Goal: Transaction & Acquisition: Purchase product/service

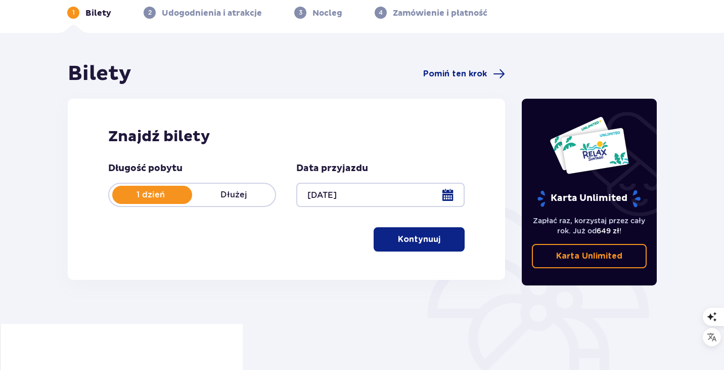
scroll to position [49, 0]
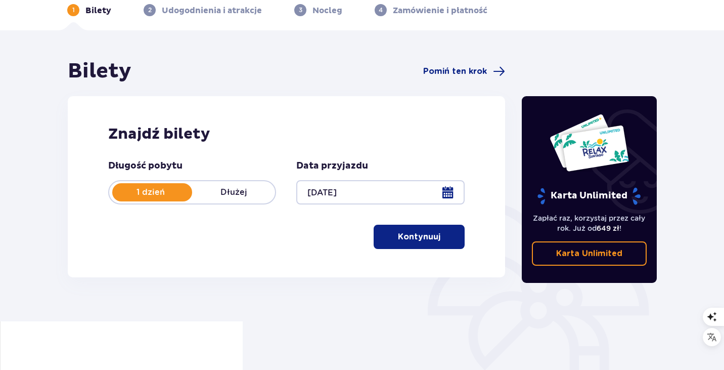
click at [405, 240] on p "Kontynuuj" at bounding box center [419, 236] width 42 height 11
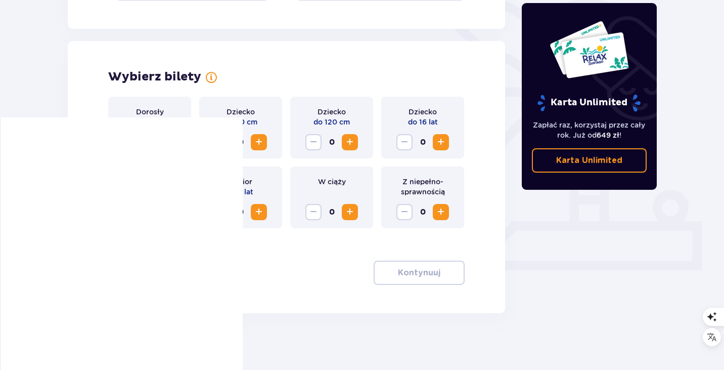
scroll to position [256, 0]
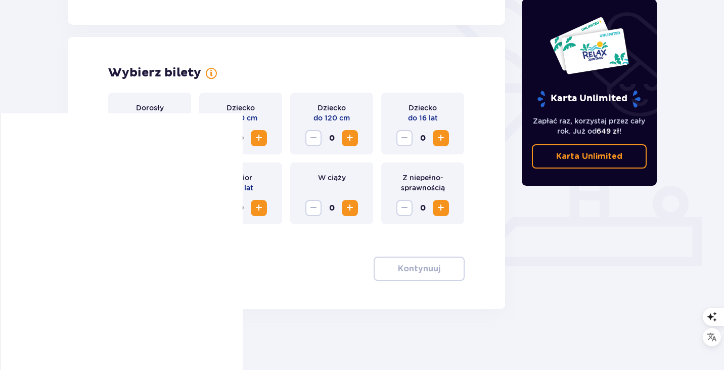
click at [260, 207] on span "Zwiększ" at bounding box center [259, 208] width 12 height 12
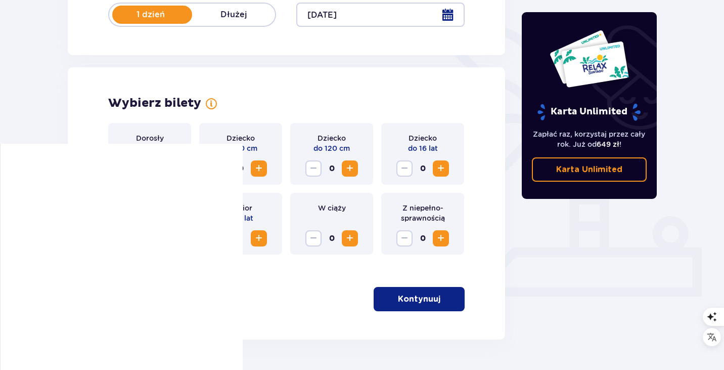
scroll to position [229, 0]
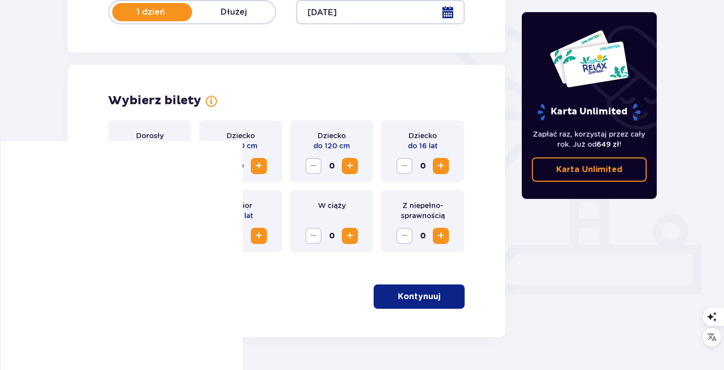
click at [435, 294] on button "Kontynuuj" at bounding box center [419, 296] width 91 height 24
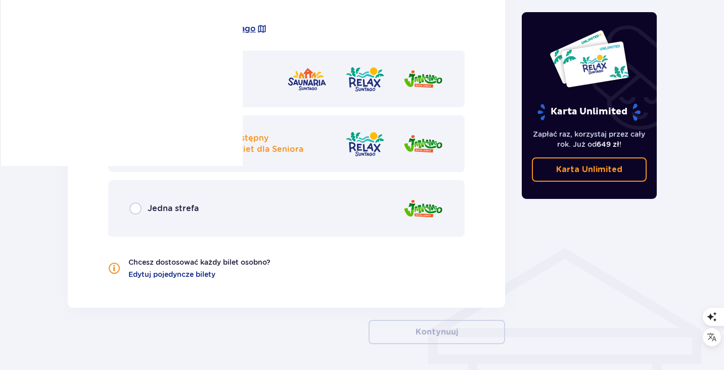
scroll to position [577, 0]
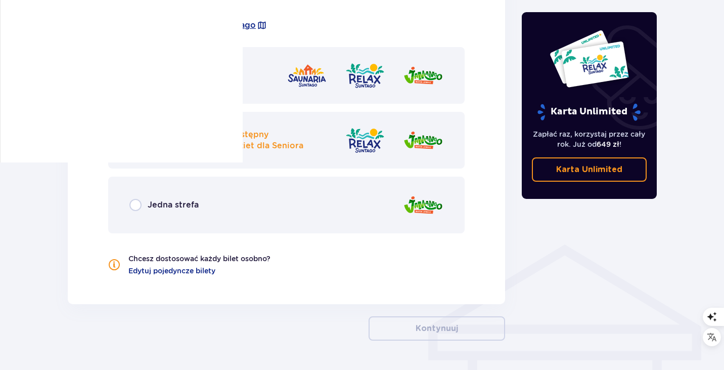
click at [135, 139] on input "radio" at bounding box center [135, 140] width 12 height 12
radio input "true"
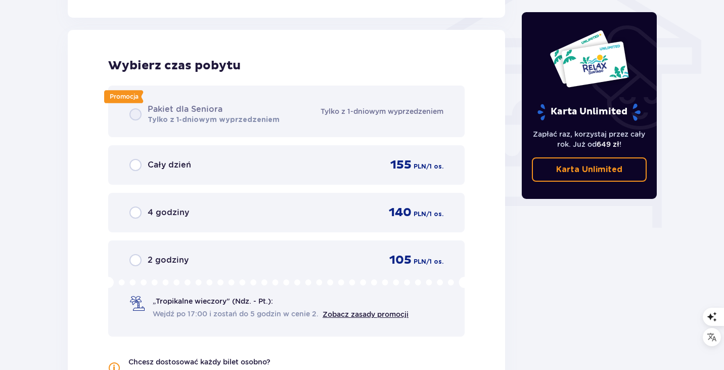
scroll to position [869, 0]
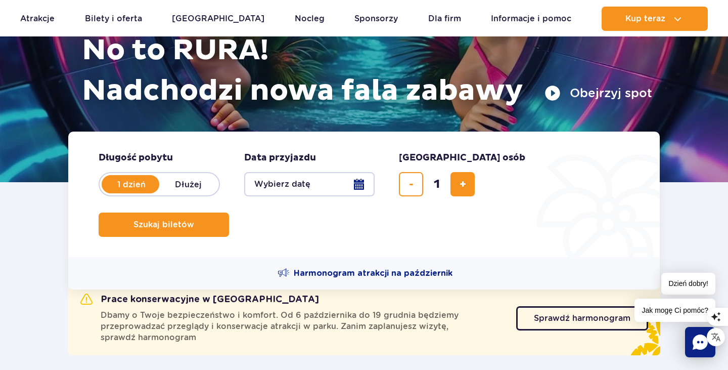
scroll to position [132, 0]
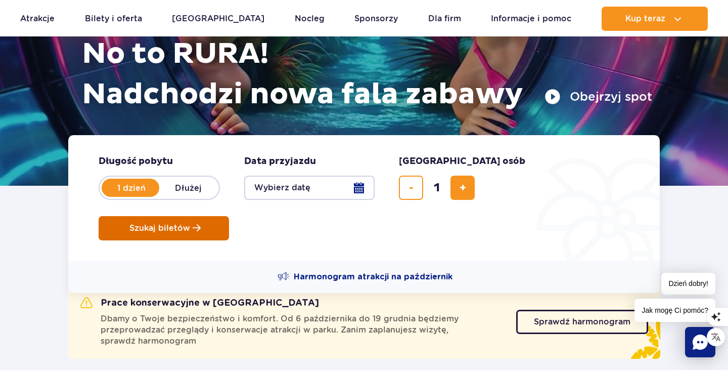
click at [190, 224] on span "Szukaj biletów" at bounding box center [159, 228] width 61 height 9
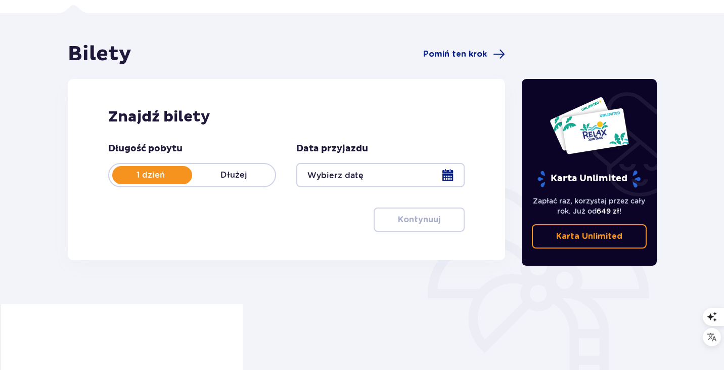
scroll to position [66, 0]
click at [445, 179] on div at bounding box center [380, 174] width 168 height 24
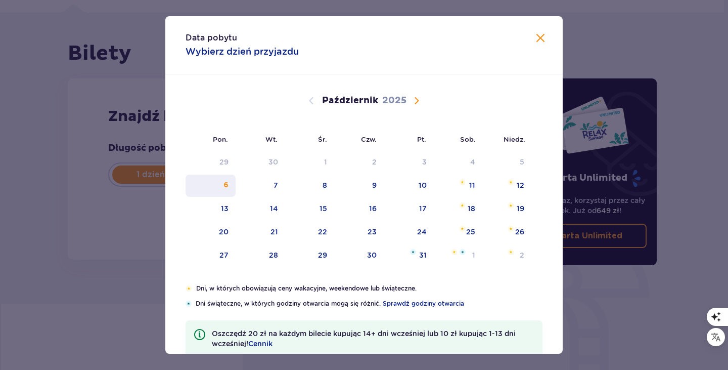
click at [202, 186] on div "6" at bounding box center [211, 186] width 50 height 22
type input "06.10.25"
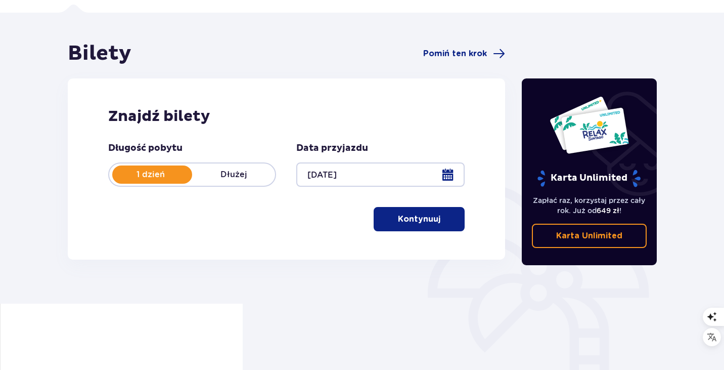
click at [407, 219] on p "Kontynuuj" at bounding box center [419, 218] width 42 height 11
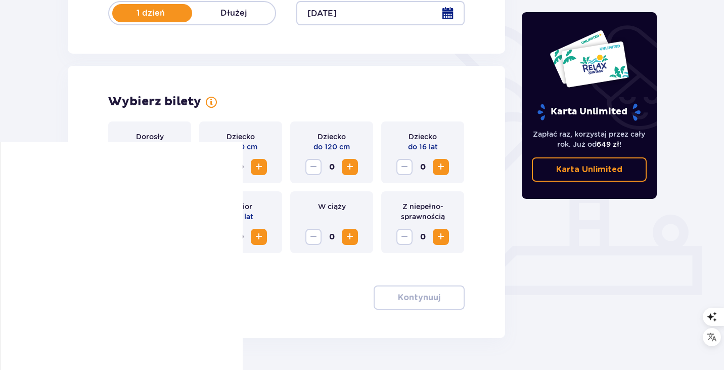
scroll to position [256, 0]
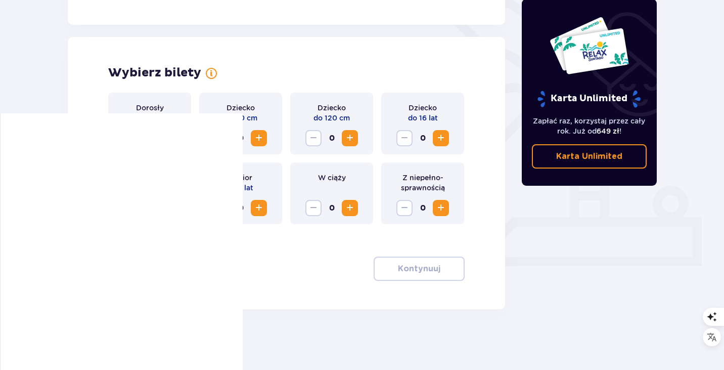
click at [259, 207] on span "Zwiększ" at bounding box center [259, 208] width 12 height 12
click at [424, 268] on p "Kontynuuj" at bounding box center [419, 268] width 42 height 11
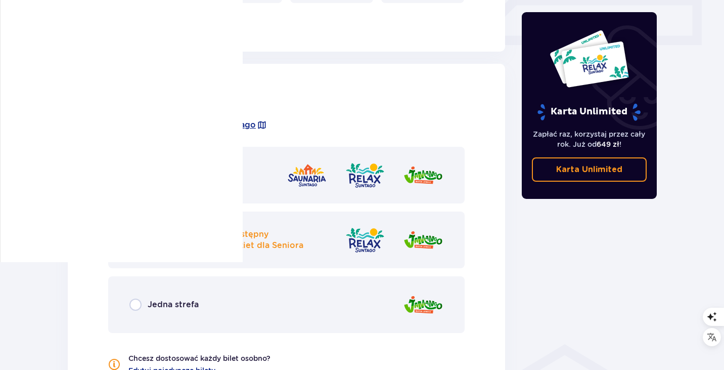
scroll to position [517, 0]
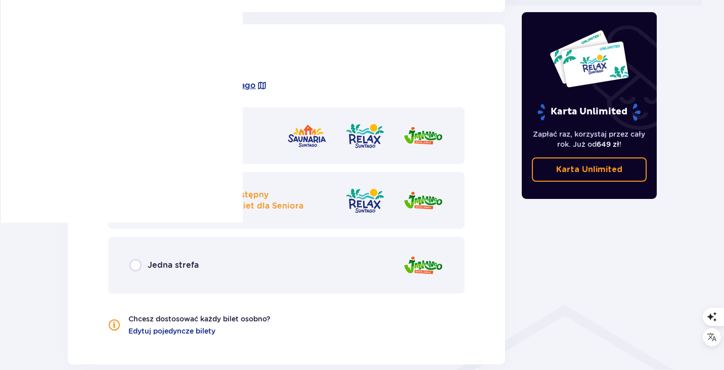
click at [139, 263] on input "radio" at bounding box center [135, 265] width 12 height 12
radio input "true"
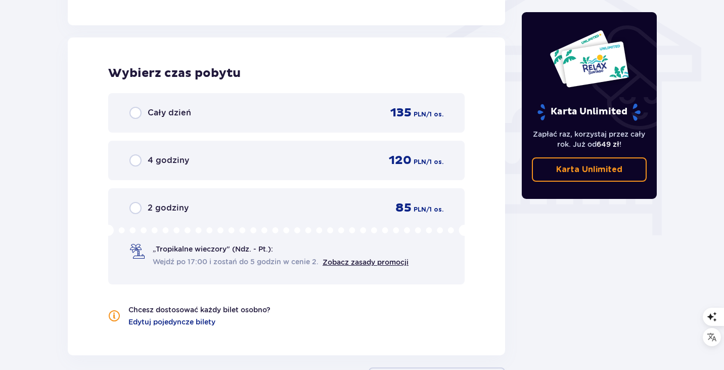
scroll to position [869, 0]
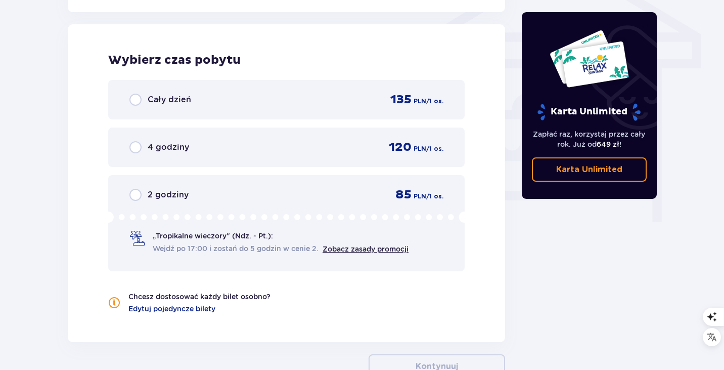
click at [137, 99] on input "radio" at bounding box center [135, 100] width 12 height 12
radio input "true"
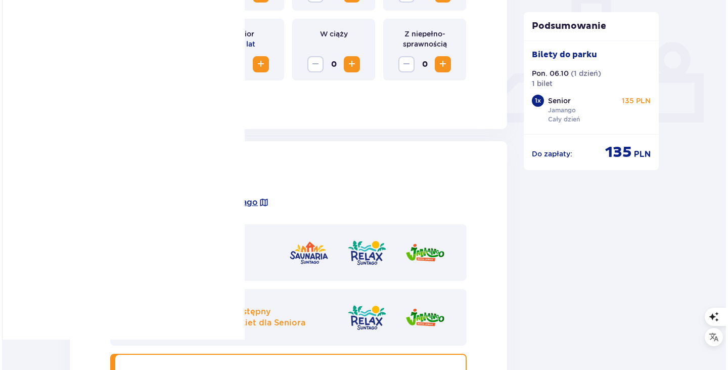
scroll to position [401, 0]
click at [223, 203] on span "Poznaj strefy Suntago" at bounding box center [210, 201] width 91 height 11
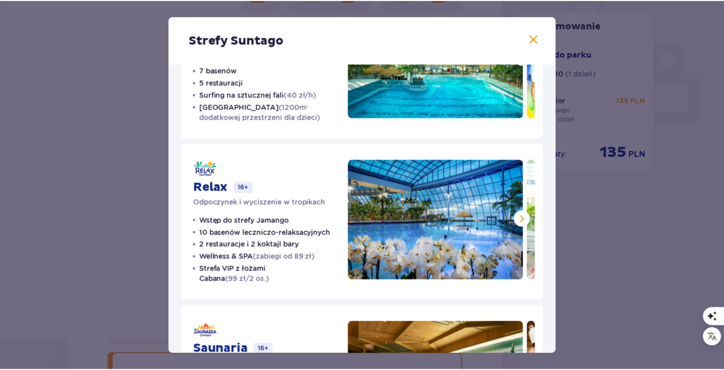
scroll to position [76, 0]
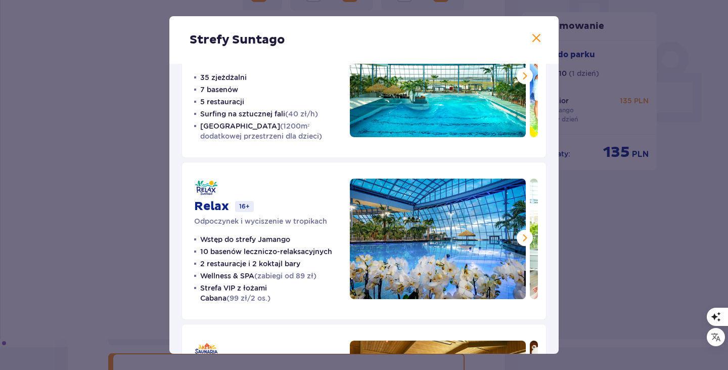
click at [535, 37] on span at bounding box center [537, 38] width 12 height 12
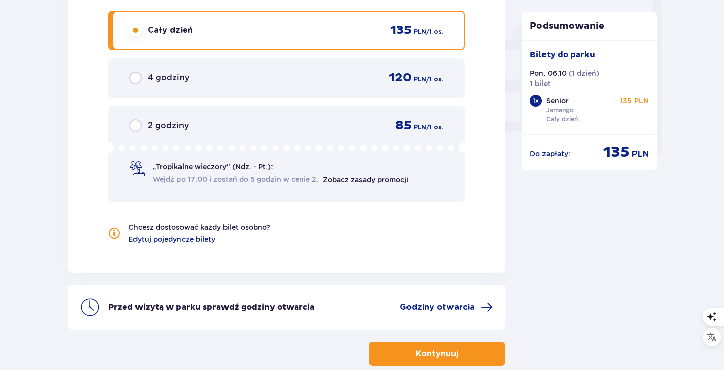
scroll to position [978, 0]
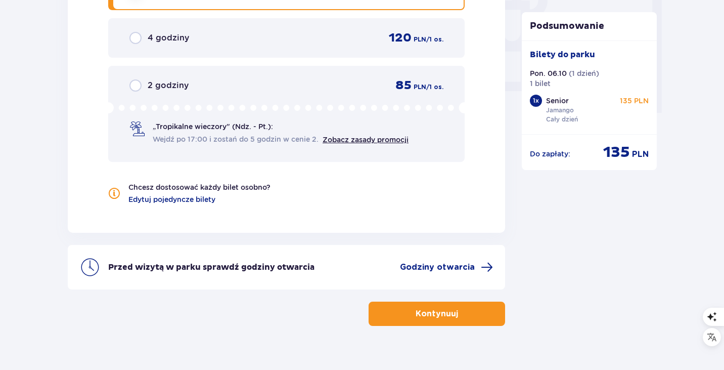
click at [440, 318] on p "Kontynuuj" at bounding box center [437, 313] width 42 height 11
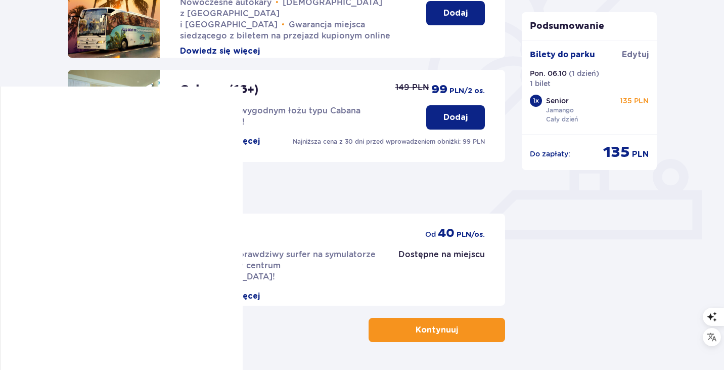
scroll to position [316, 0]
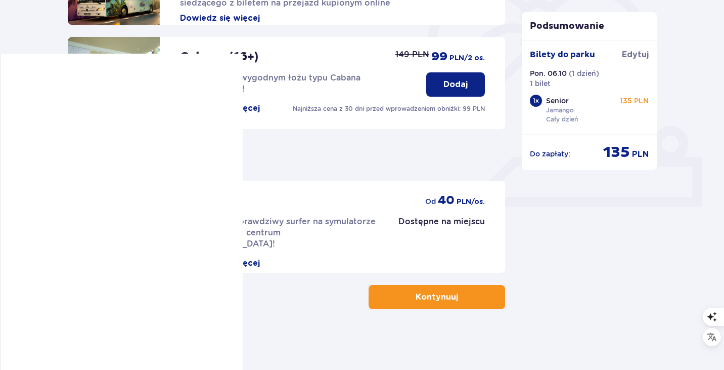
click at [445, 294] on p "Kontynuuj" at bounding box center [437, 296] width 42 height 11
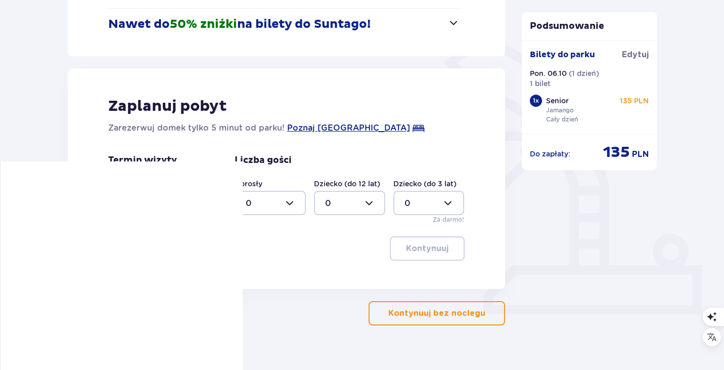
scroll to position [225, 0]
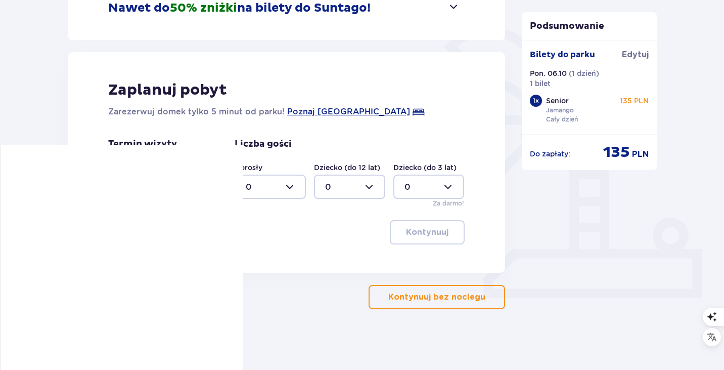
click at [443, 297] on p "Kontynuuj bez noclegu" at bounding box center [436, 296] width 97 height 11
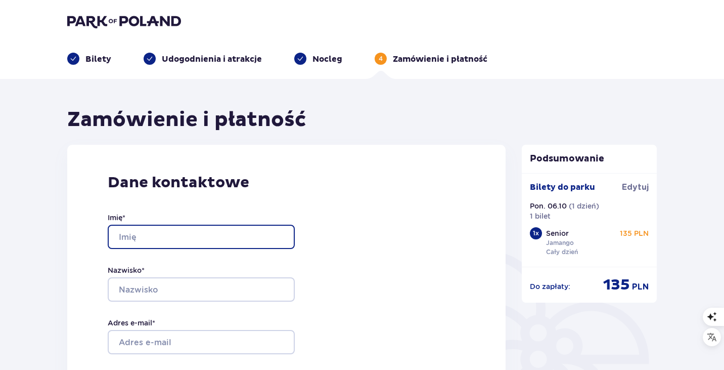
click at [257, 230] on input "Imię *" at bounding box center [201, 237] width 187 height 24
type input "Krzysztof"
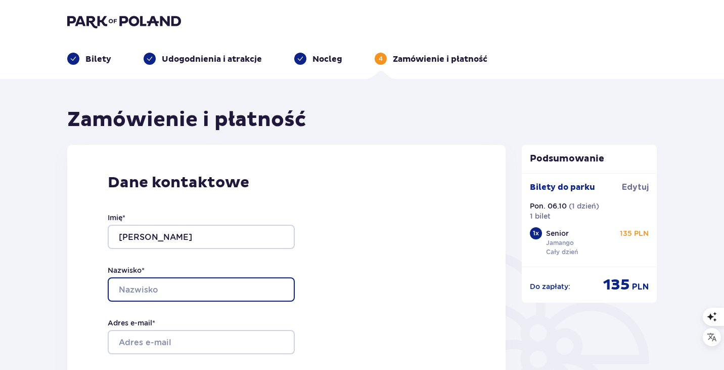
type input "Pyzik"
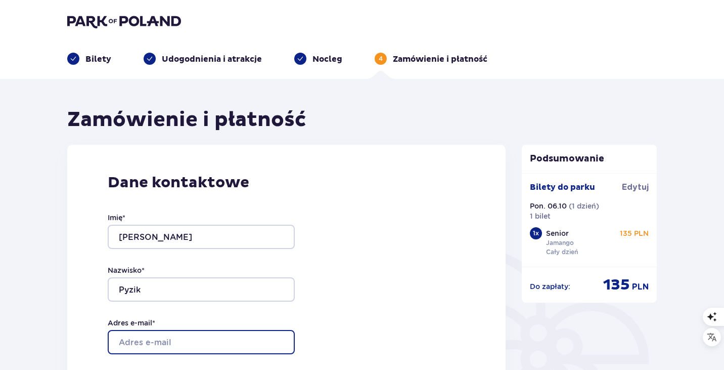
type input "krpyzik@gmail.com"
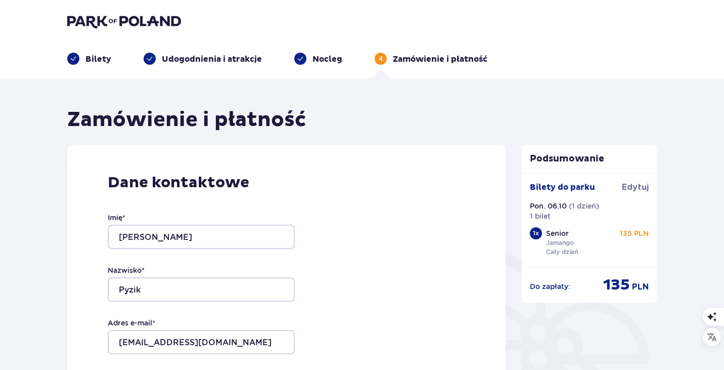
type input "krpyzik@gmail.com"
type input "+48601808707"
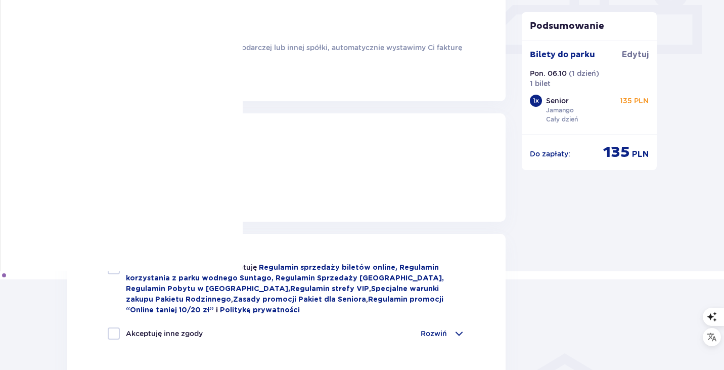
scroll to position [470, 0]
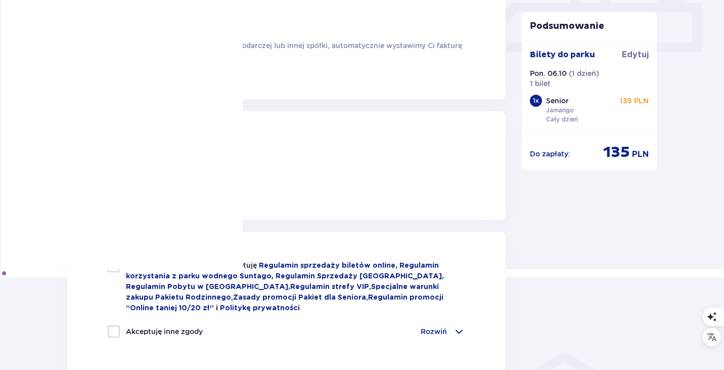
click at [111, 182] on div at bounding box center [114, 185] width 12 height 12
checkbox input "true"
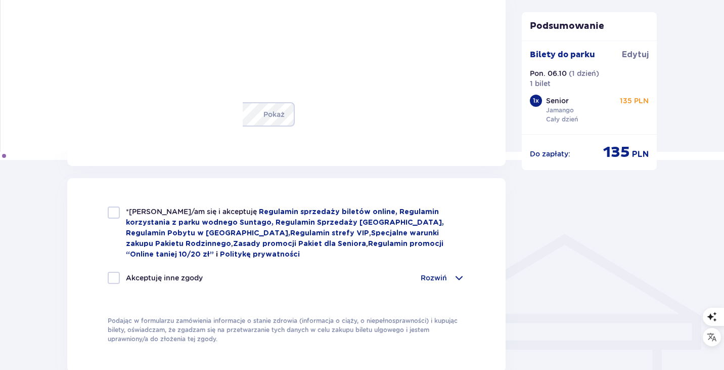
scroll to position [589, 0]
click at [116, 208] on div at bounding box center [114, 211] width 12 height 12
checkbox input "true"
click at [113, 274] on div at bounding box center [114, 277] width 12 height 12
checkbox input "true"
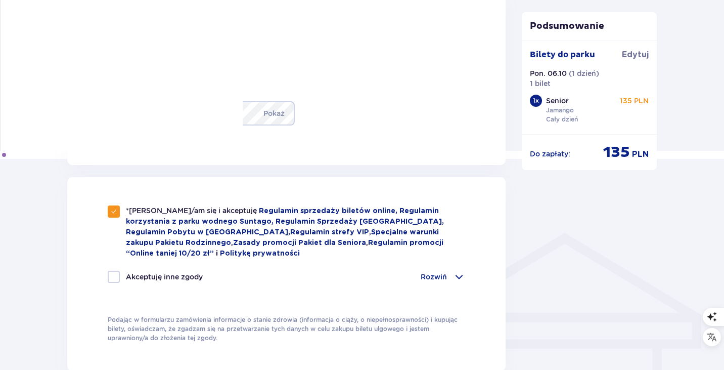
checkbox input "true"
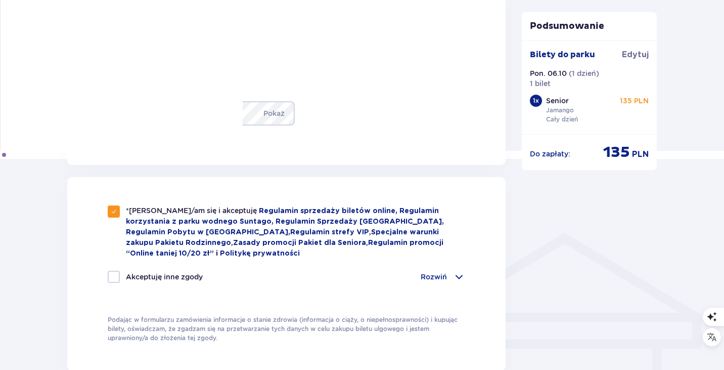
checkbox input "true"
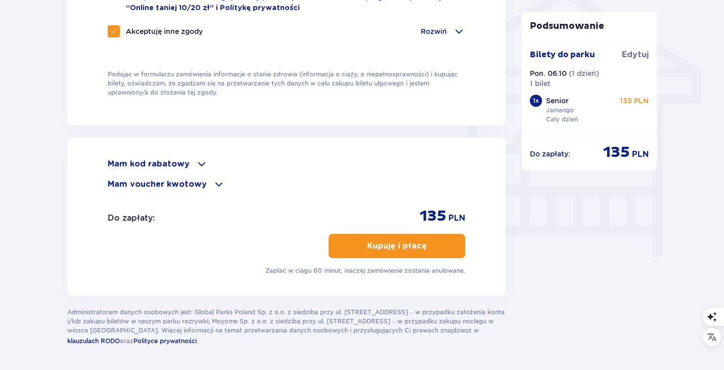
scroll to position [871, 0]
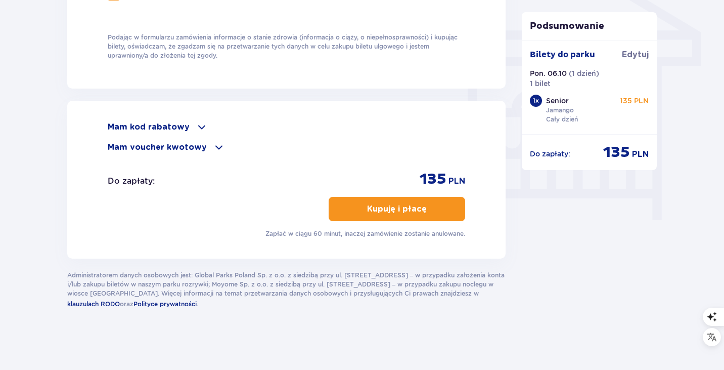
click at [390, 214] on p "Kupuję i płacę" at bounding box center [397, 208] width 60 height 11
